Goal: Check status: Check status

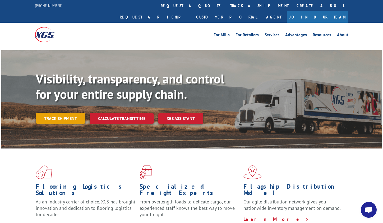
click at [43, 113] on link "Track shipment" at bounding box center [61, 118] width 50 height 11
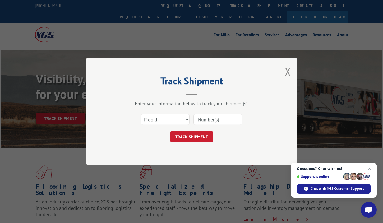
click at [208, 118] on input at bounding box center [218, 119] width 49 height 11
paste input "17501593"
type input "17501593"
click at [195, 135] on button "TRACK SHIPMENT" at bounding box center [191, 136] width 43 height 11
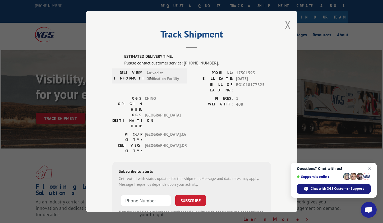
click at [321, 189] on span "Chat with XGS Customer Support" at bounding box center [337, 188] width 53 height 5
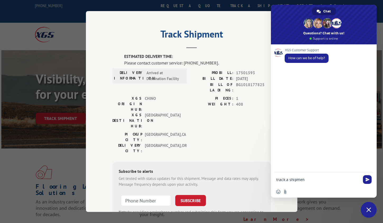
type textarea "track a shipment"
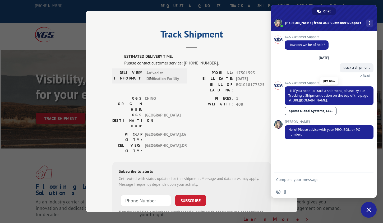
click at [312, 100] on link "[URL][DOMAIN_NAME]" at bounding box center [309, 100] width 35 height 4
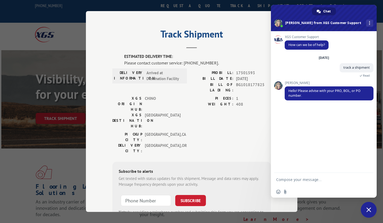
type textarea "17501593"
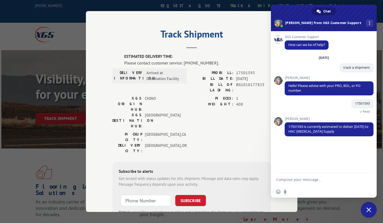
type textarea "Okay thank you"
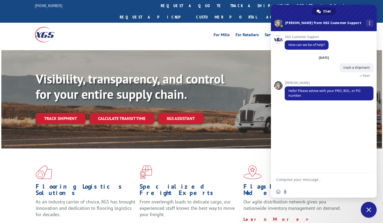
drag, startPoint x: 223, startPoint y: 30, endPoint x: 217, endPoint y: 35, distance: 8.0
click at [223, 30] on div "For Mills For Retailers Services Advantages Resources About For Mills For Retai…" at bounding box center [192, 35] width 314 height 24
click at [287, 180] on textarea "Compose your message..." at bounding box center [318, 179] width 84 height 5
paste textarea "17501593"
type textarea "17501593"
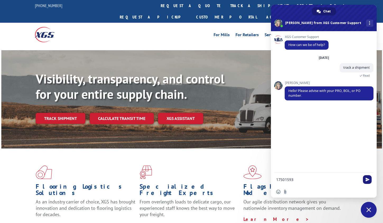
click at [367, 178] on span "Send" at bounding box center [368, 180] width 4 height 4
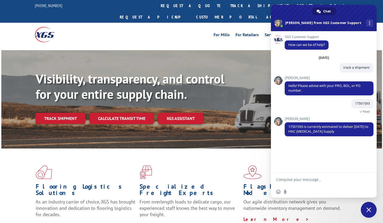
click at [317, 179] on textarea "Compose your message..." at bounding box center [318, 179] width 84 height 5
type textarea "Okay thank you"
click at [371, 181] on span "Send" at bounding box center [367, 179] width 9 height 9
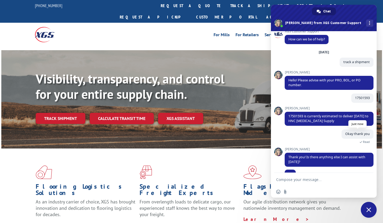
scroll to position [16, 0]
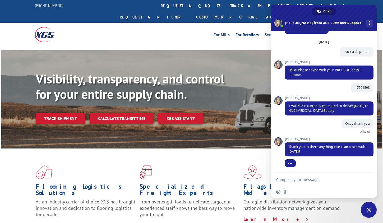
click at [305, 181] on textarea "Compose your message..." at bounding box center [318, 179] width 84 height 5
type textarea "no thats all"
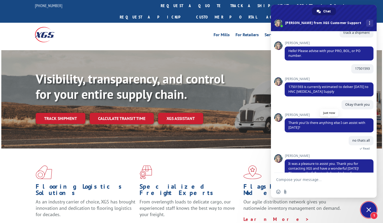
scroll to position [61, 0]
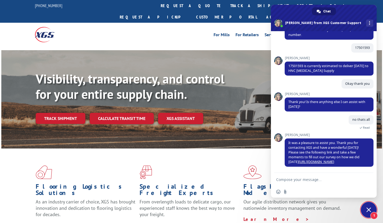
click at [369, 207] on span "1" at bounding box center [369, 210] width 16 height 16
